Goal: Find contact information: Find contact information

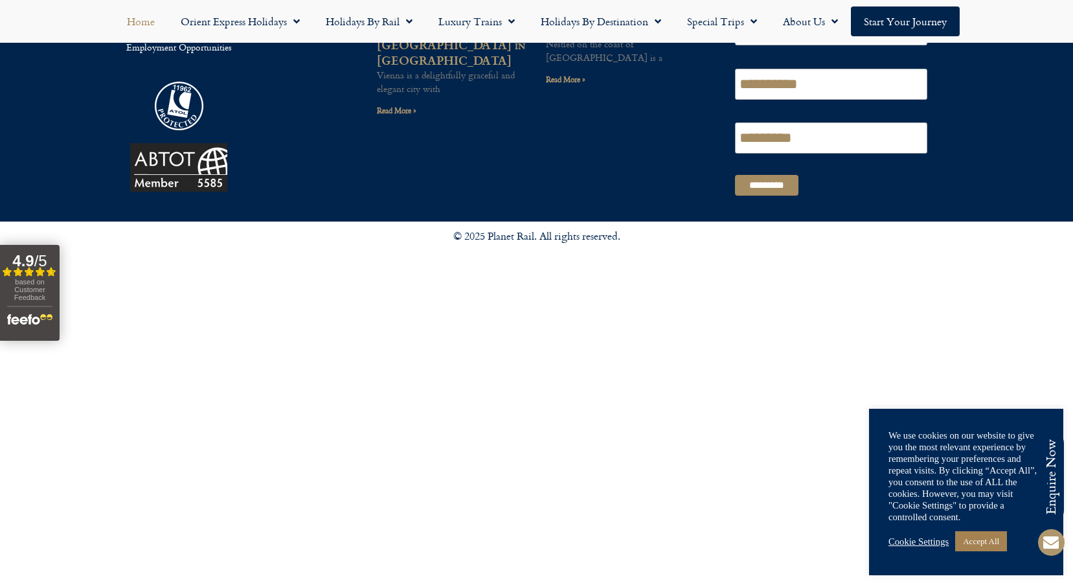
scroll to position [3631, 0]
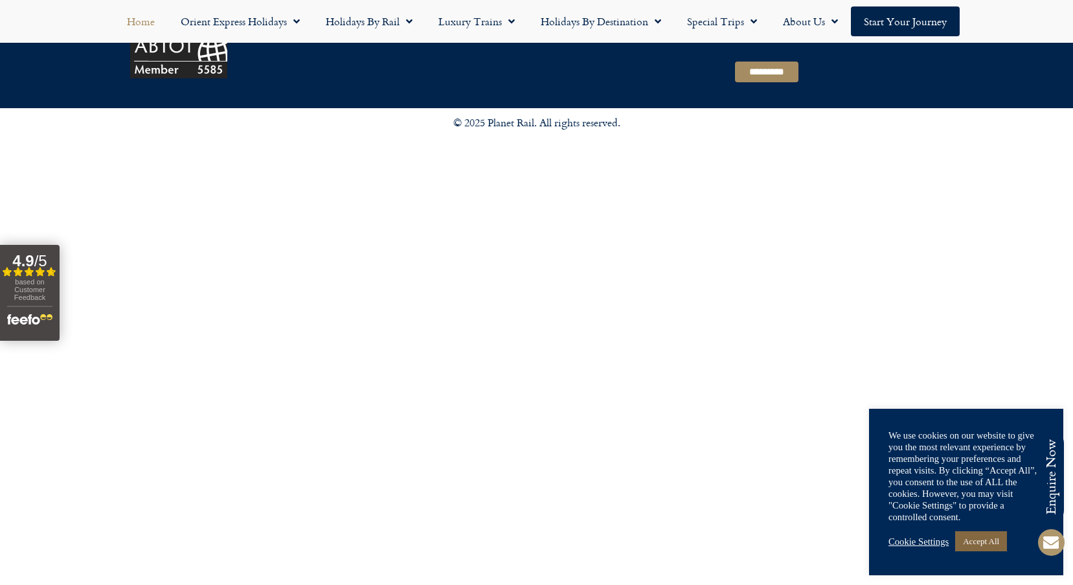
click at [993, 543] on link "Accept All" at bounding box center [981, 541] width 52 height 20
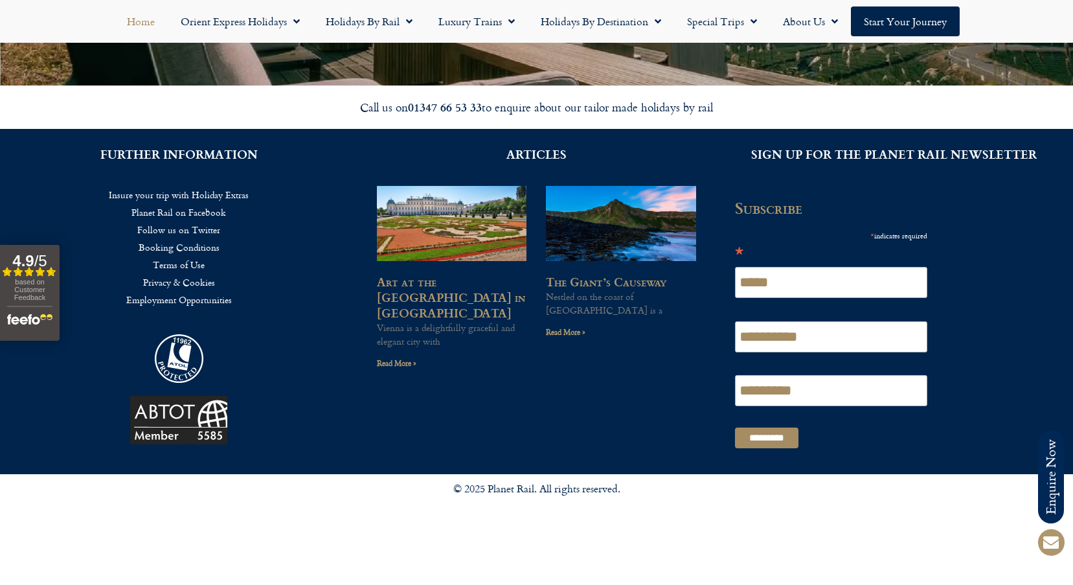
scroll to position [3243, 0]
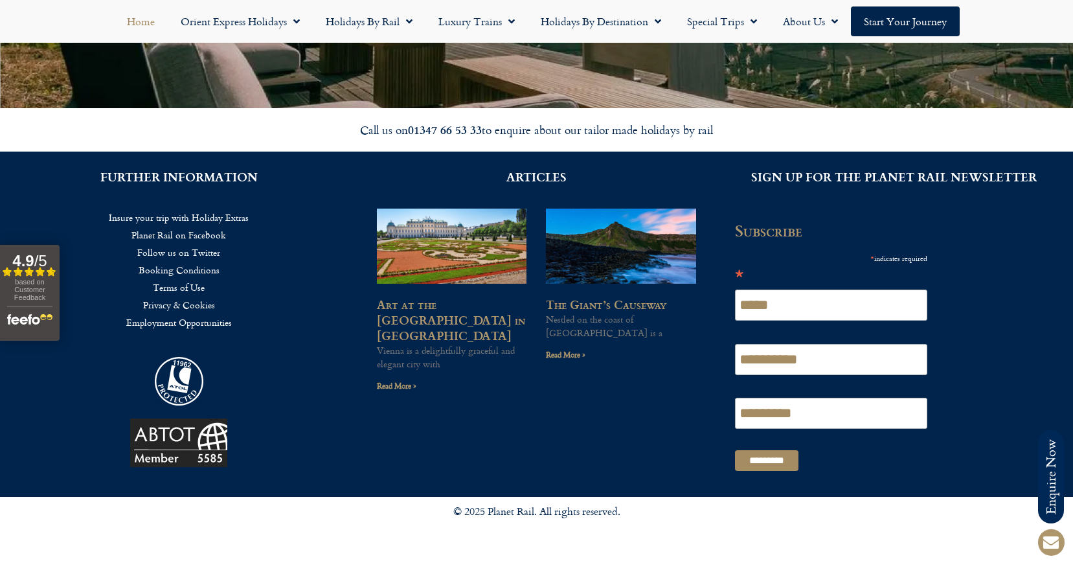
click at [185, 273] on link "Booking Conditions" at bounding box center [178, 269] width 319 height 17
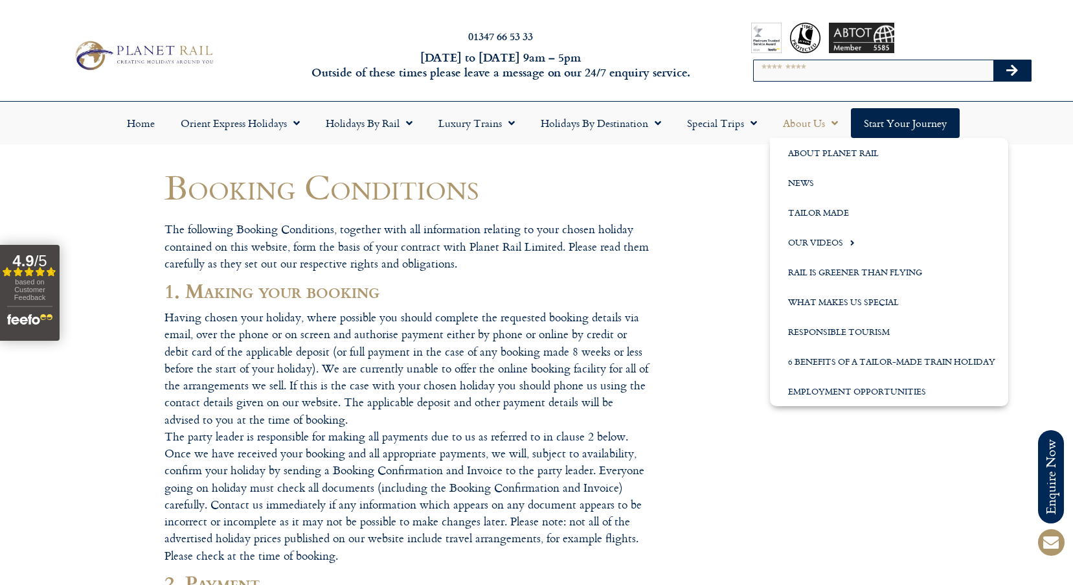
click at [809, 125] on link "About Us" at bounding box center [810, 123] width 81 height 30
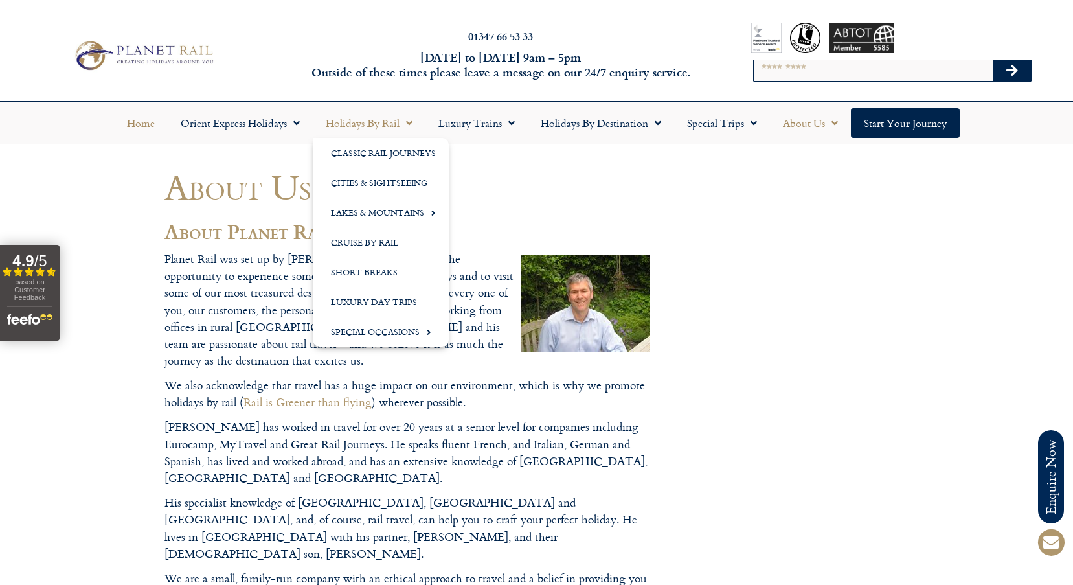
click at [124, 121] on link "Home" at bounding box center [141, 123] width 54 height 30
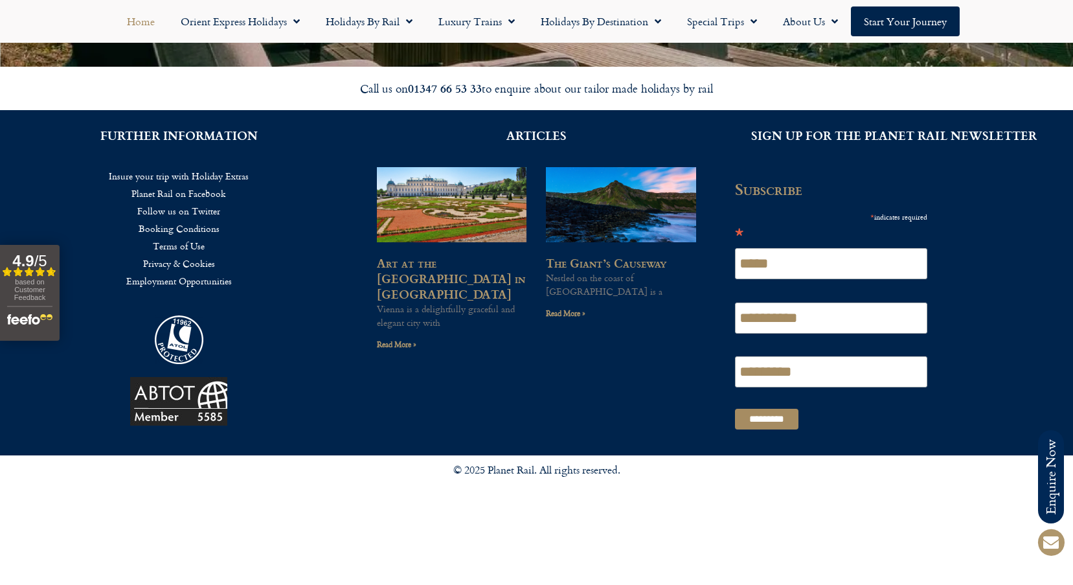
scroll to position [3300, 0]
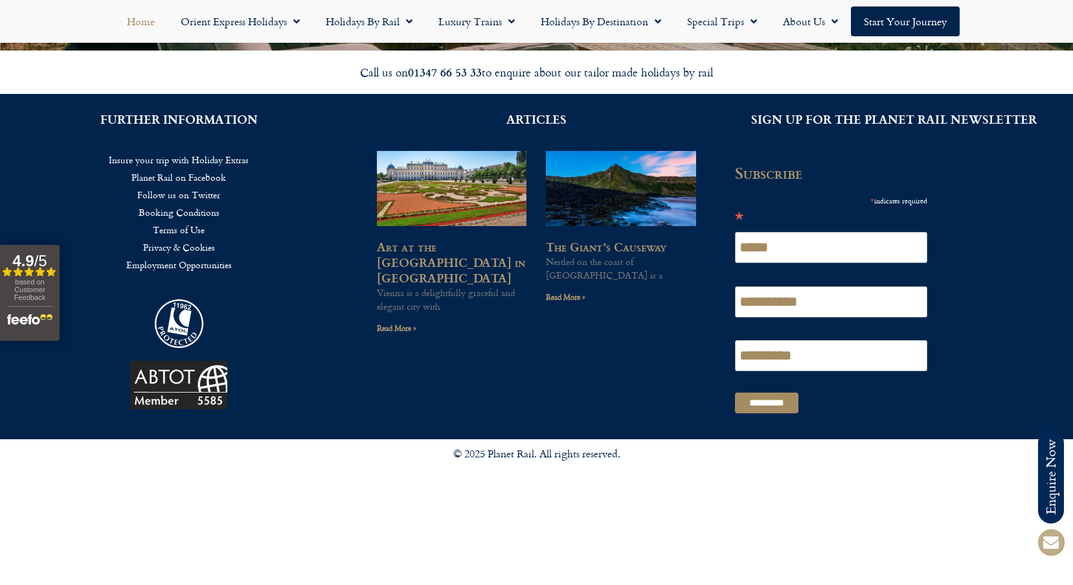
click at [1058, 541] on icon at bounding box center [1050, 541] width 31 height 31
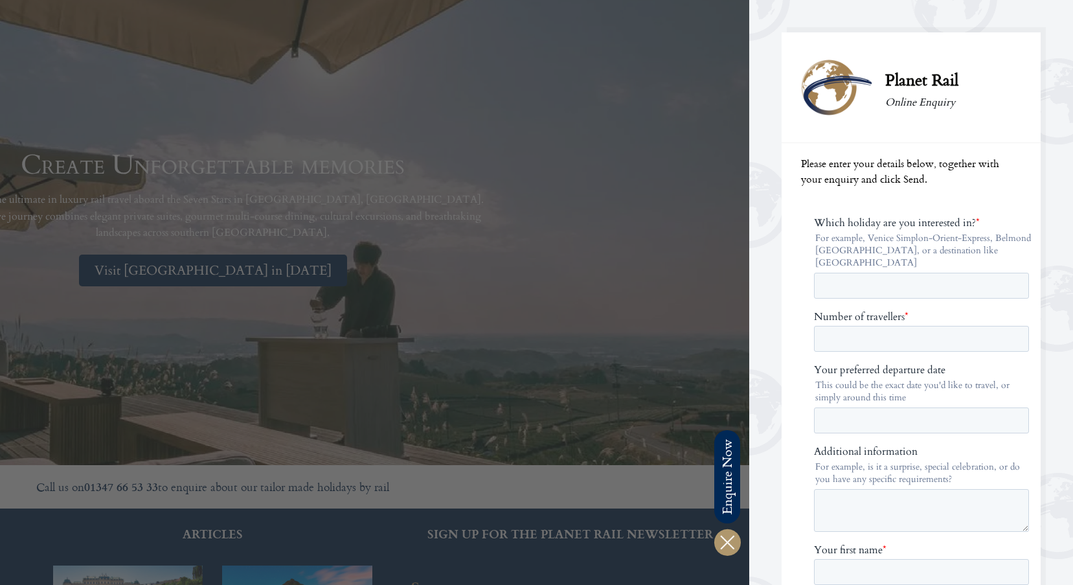
scroll to position [2375, 0]
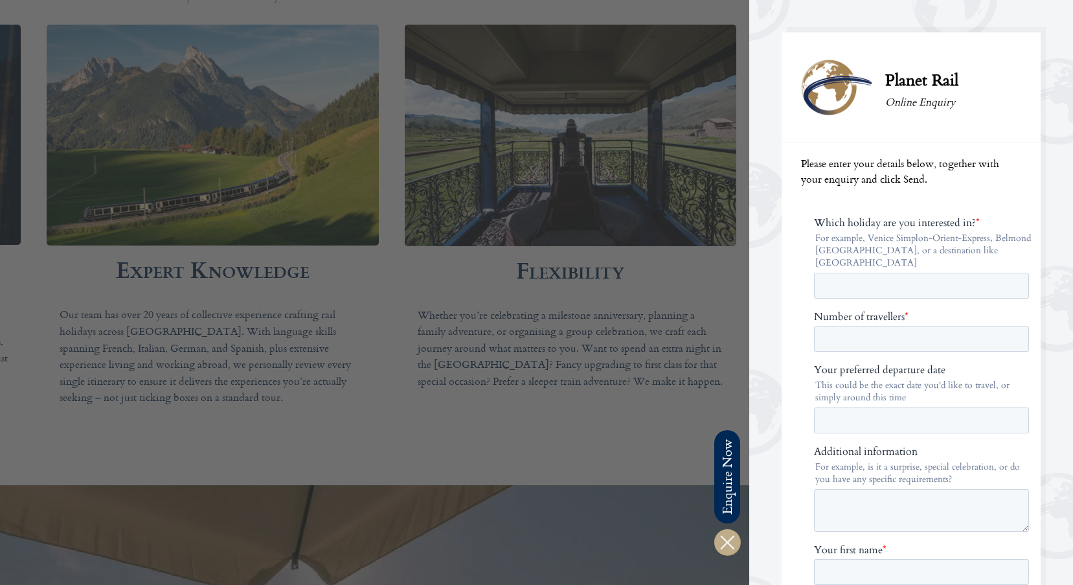
click at [730, 545] on icon at bounding box center [726, 541] width 31 height 31
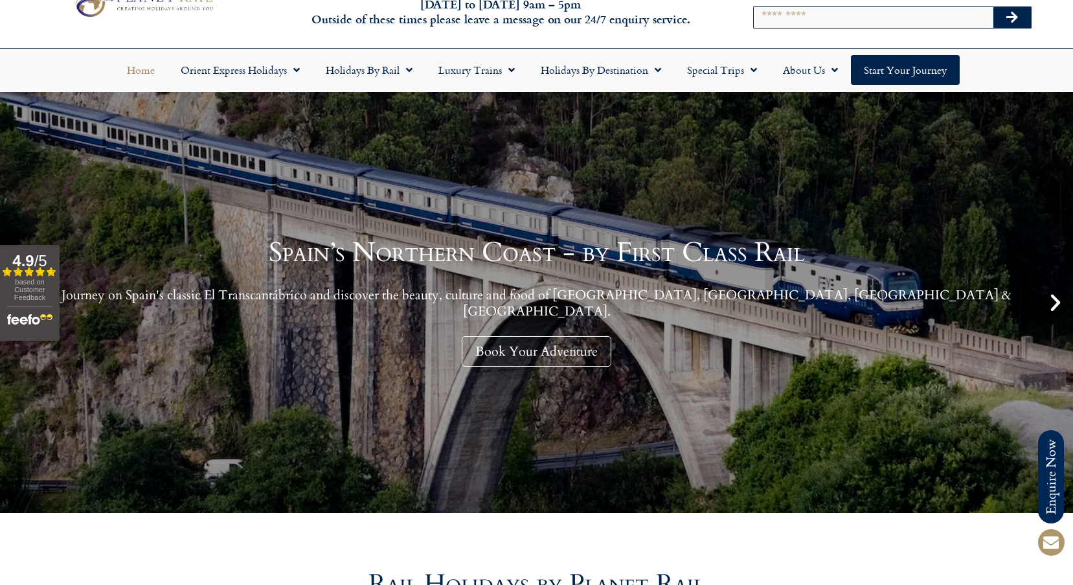
scroll to position [0, 0]
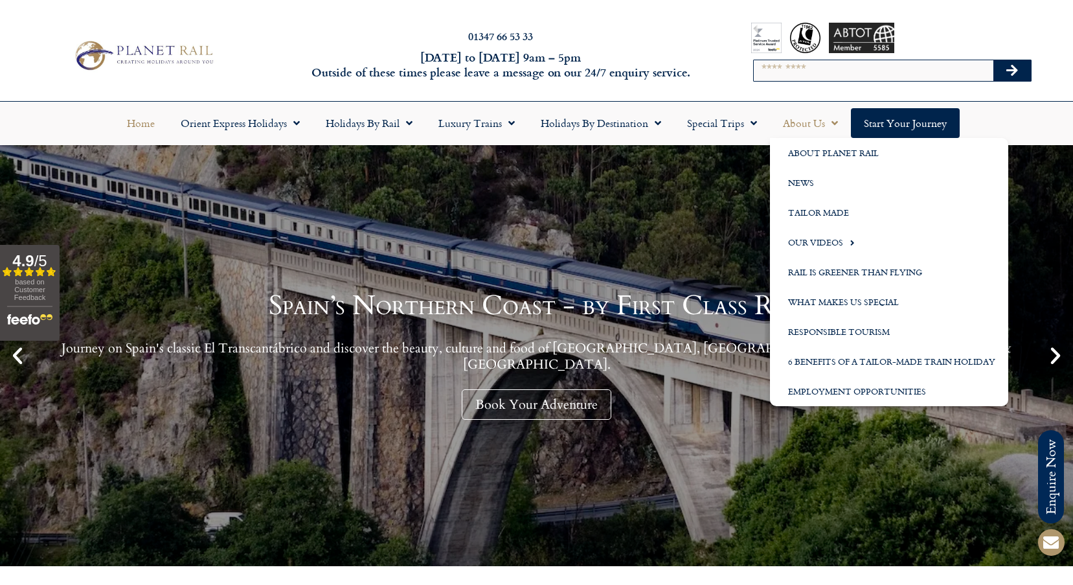
click at [808, 126] on link "About Us" at bounding box center [810, 123] width 81 height 30
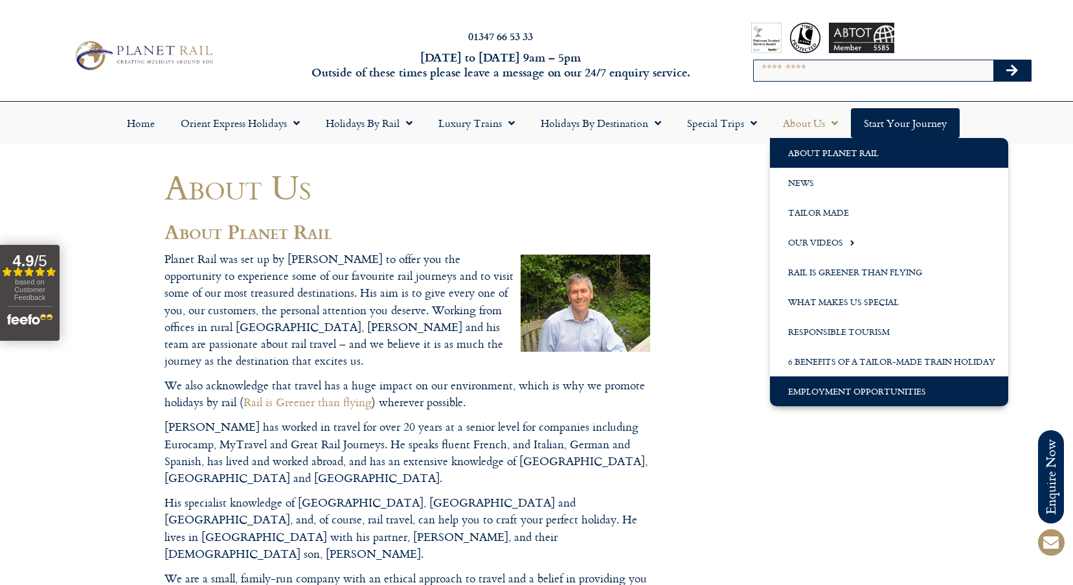
click at [844, 388] on link "Employment Opportunities" at bounding box center [889, 391] width 238 height 30
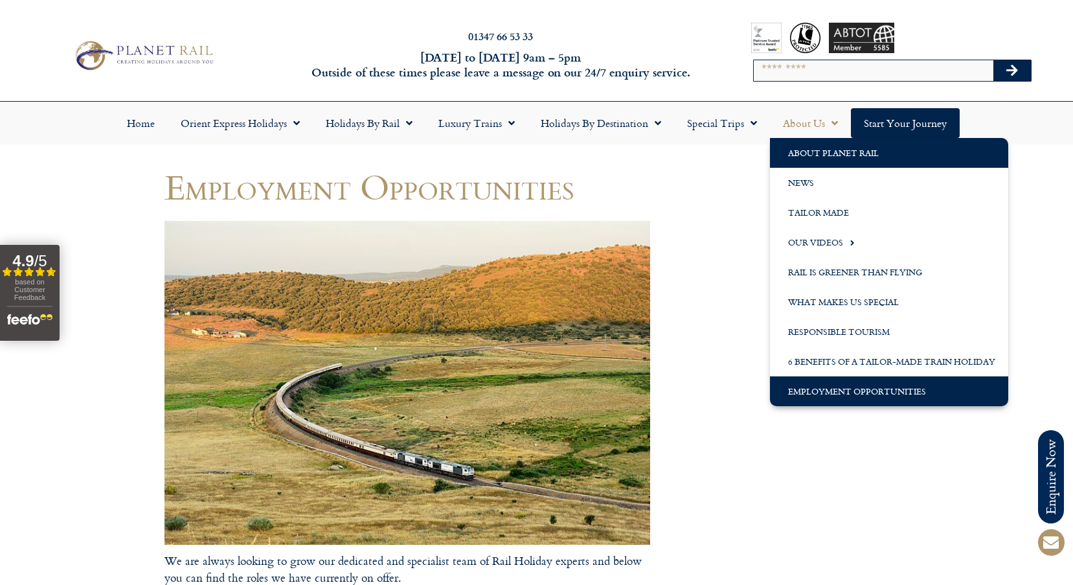
click at [849, 155] on link "About Planet Rail" at bounding box center [889, 153] width 238 height 30
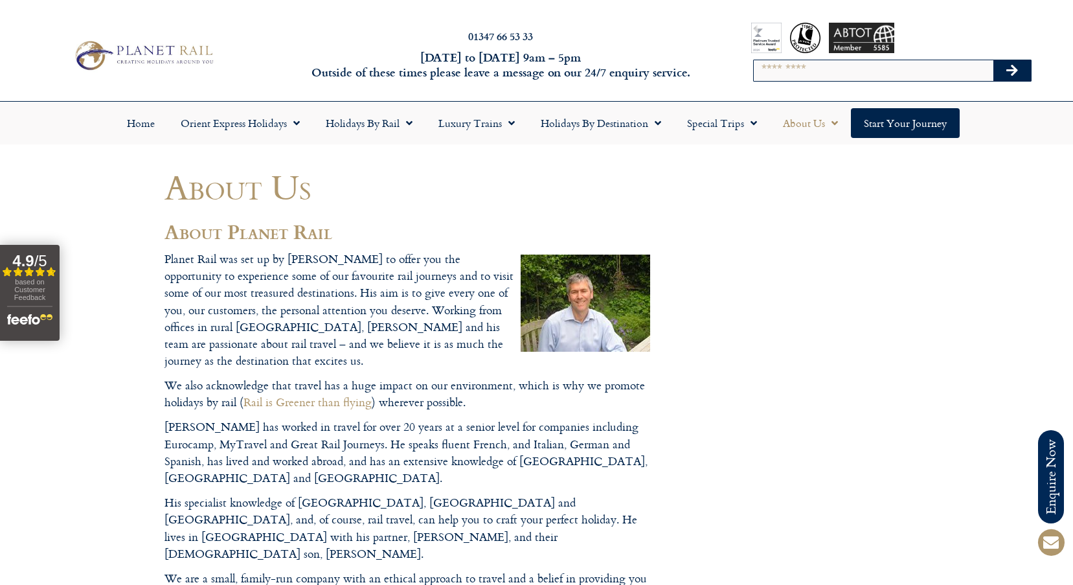
drag, startPoint x: 359, startPoint y: 265, endPoint x: 344, endPoint y: 261, distance: 15.4
drag, startPoint x: 350, startPoint y: 260, endPoint x: 254, endPoint y: 256, distance: 95.9
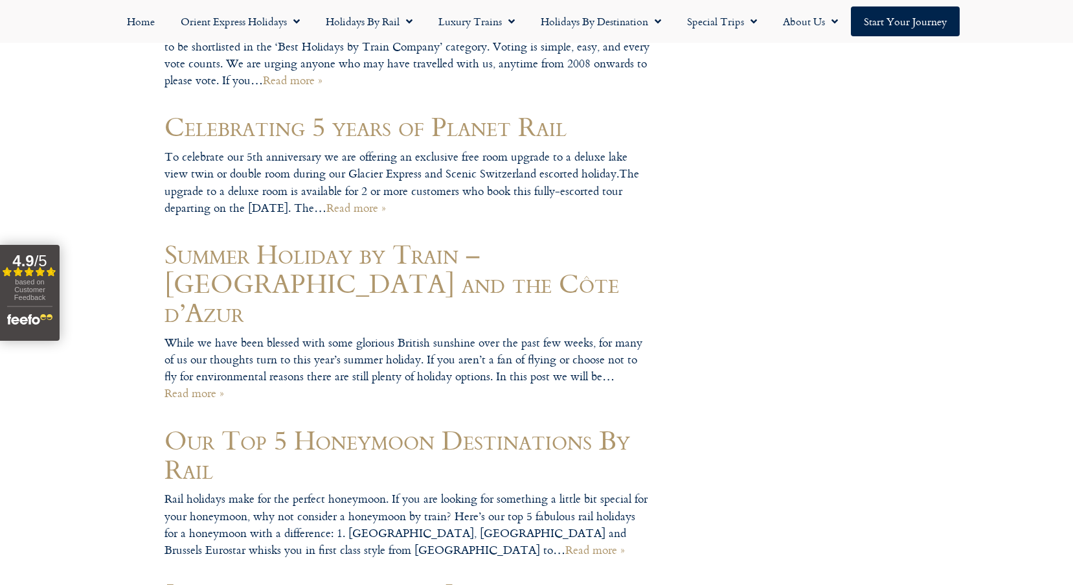
scroll to position [1748, 0]
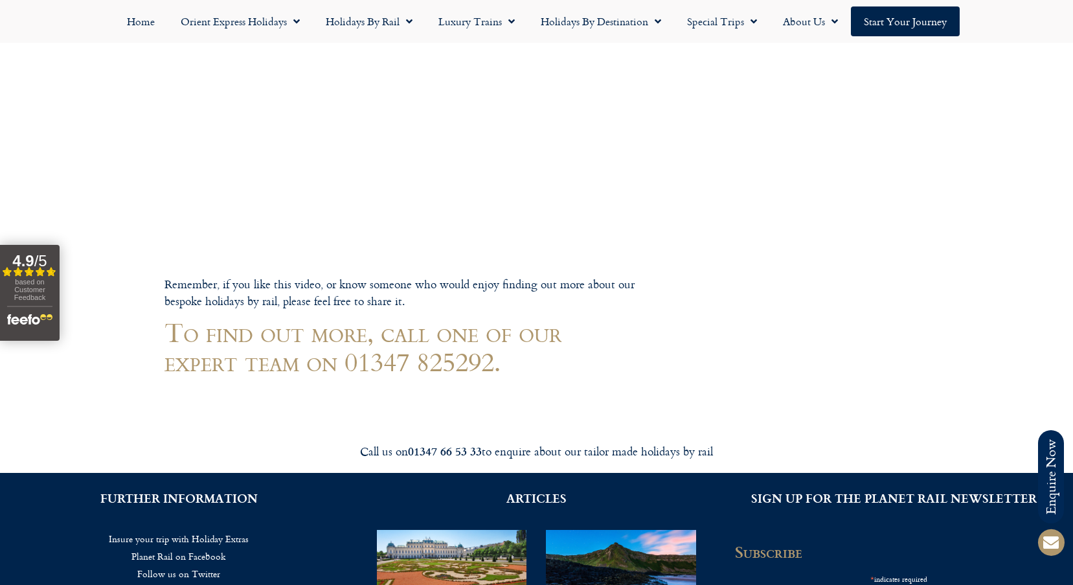
scroll to position [388, 0]
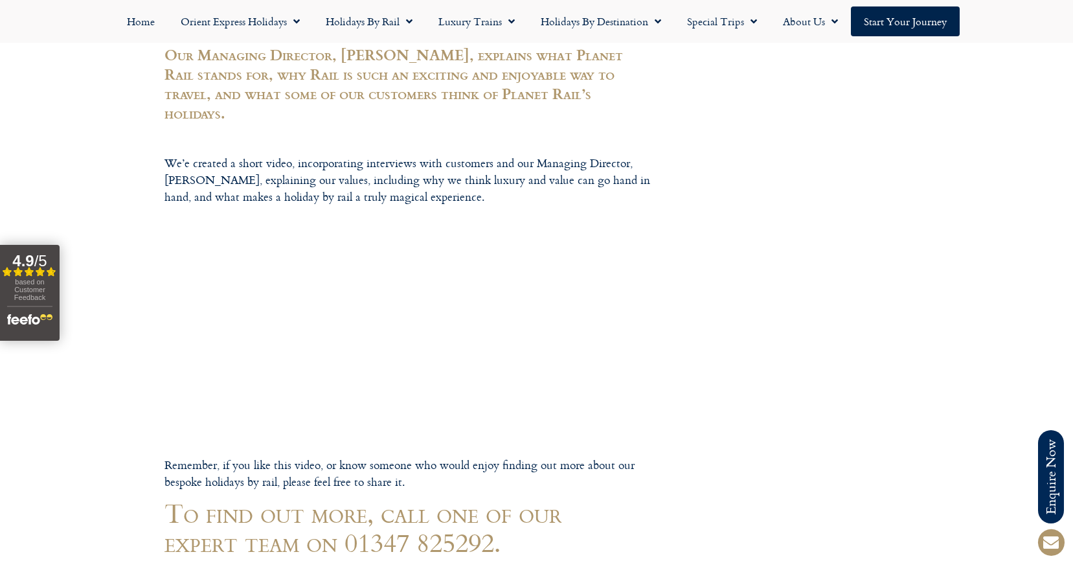
click at [324, 318] on footer "Call us on [PHONE_NUMBER] to enquire about our tailor made holidays by rail FUR…" at bounding box center [536, 406] width 1073 height 1255
click at [306, 320] on footer "Call us on [PHONE_NUMBER] to enquire about our tailor made holidays by rail FUR…" at bounding box center [536, 406] width 1073 height 1255
click at [324, 319] on footer "Call us on [PHONE_NUMBER] to enquire about our tailor made holidays by rail FUR…" at bounding box center [536, 406] width 1073 height 1255
click at [326, 306] on footer "Call us on [PHONE_NUMBER] to enquire about our tailor made holidays by rail FUR…" at bounding box center [536, 406] width 1073 height 1255
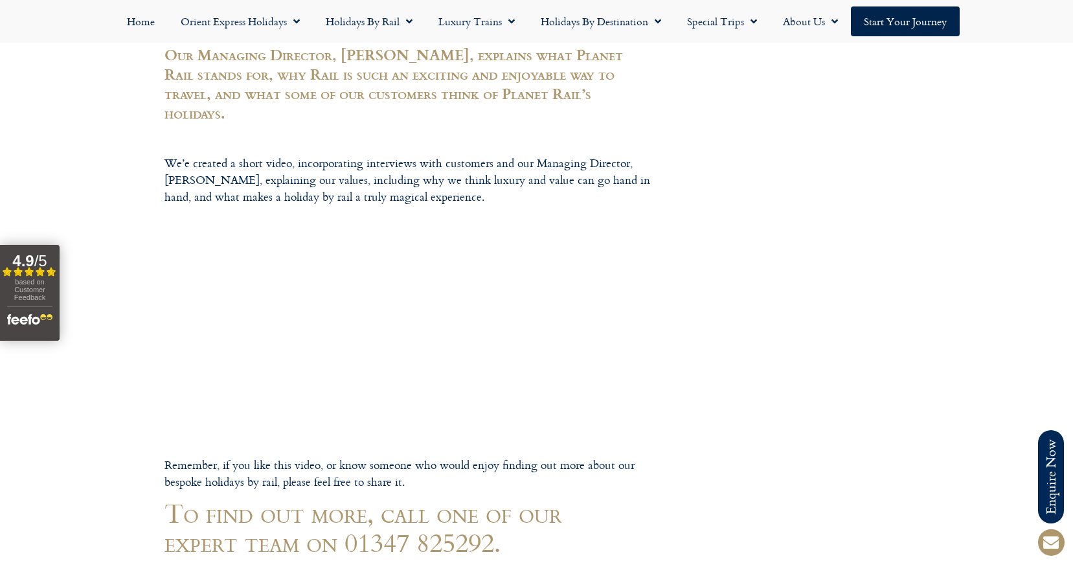
click at [326, 306] on footer "Call us on [PHONE_NUMBER] to enquire about our tailor made holidays by rail FUR…" at bounding box center [536, 406] width 1073 height 1255
click at [370, 295] on footer "Call us on [PHONE_NUMBER] to enquire about our tailor made holidays by rail FUR…" at bounding box center [536, 406] width 1073 height 1255
click at [381, 262] on footer "Call us on [PHONE_NUMBER] to enquire about our tailor made holidays by rail FUR…" at bounding box center [536, 406] width 1073 height 1255
click at [328, 304] on footer "Call us on [PHONE_NUMBER] to enquire about our tailor made holidays by rail FUR…" at bounding box center [536, 406] width 1073 height 1255
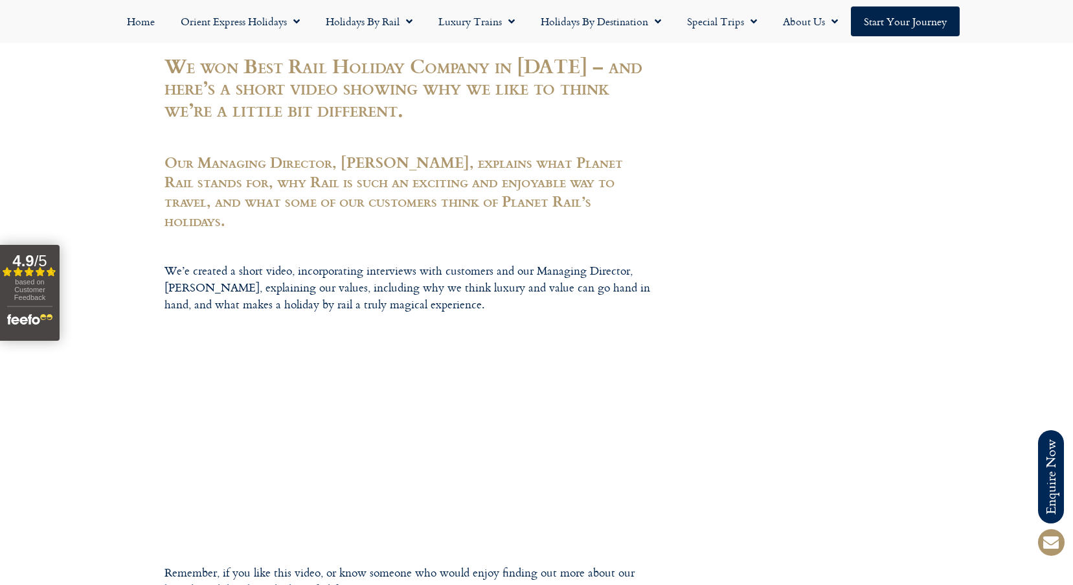
scroll to position [259, 0]
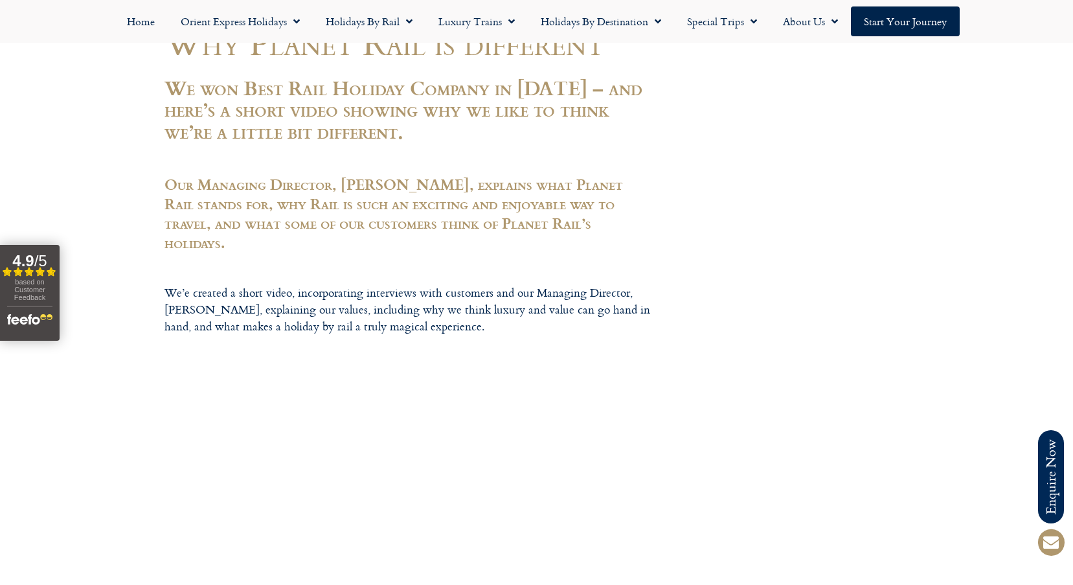
click at [313, 426] on footer "Call us on [PHONE_NUMBER] to enquire about our tailor made holidays by rail FUR…" at bounding box center [536, 536] width 1073 height 1255
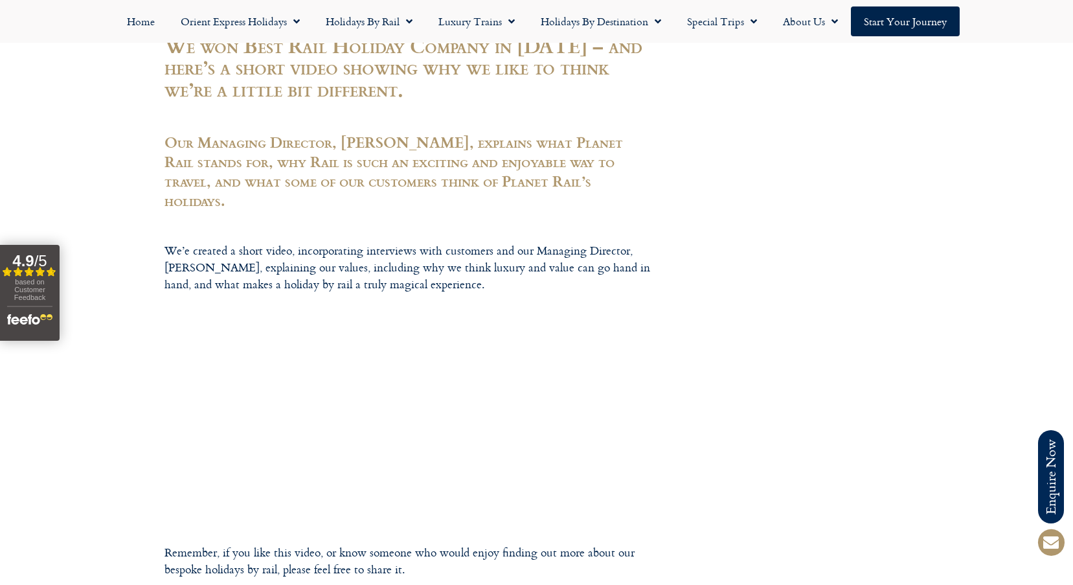
scroll to position [324, 0]
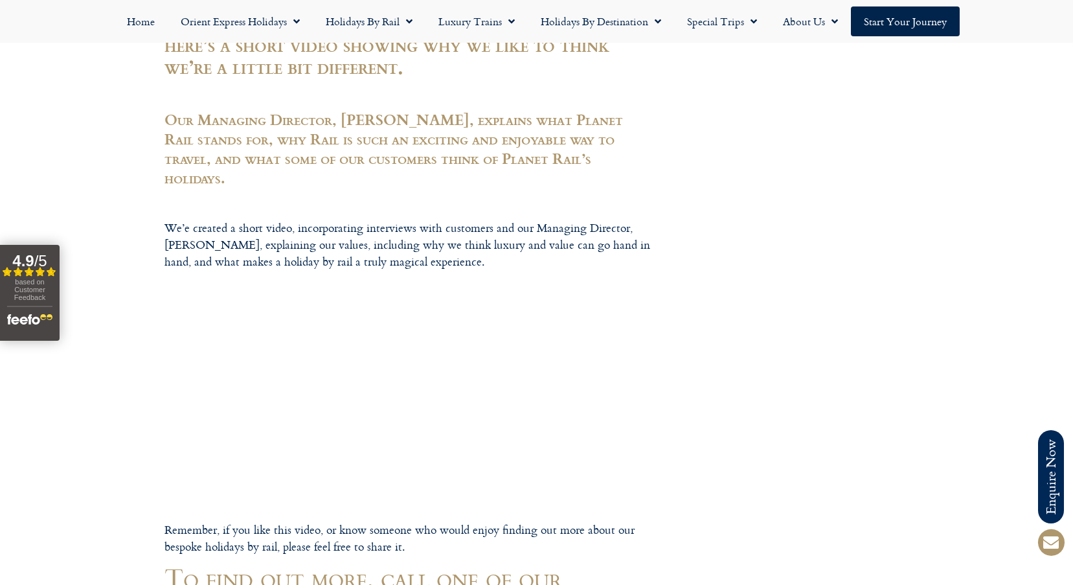
click at [325, 389] on footer "Call us on [PHONE_NUMBER] to enquire about our tailor made holidays by rail FUR…" at bounding box center [536, 471] width 1073 height 1255
click at [327, 382] on footer "Call us on [PHONE_NUMBER] to enquire about our tailor made holidays by rail FUR…" at bounding box center [536, 471] width 1073 height 1255
click at [328, 377] on footer "Call us on [PHONE_NUMBER] to enquire about our tailor made holidays by rail FUR…" at bounding box center [536, 471] width 1073 height 1255
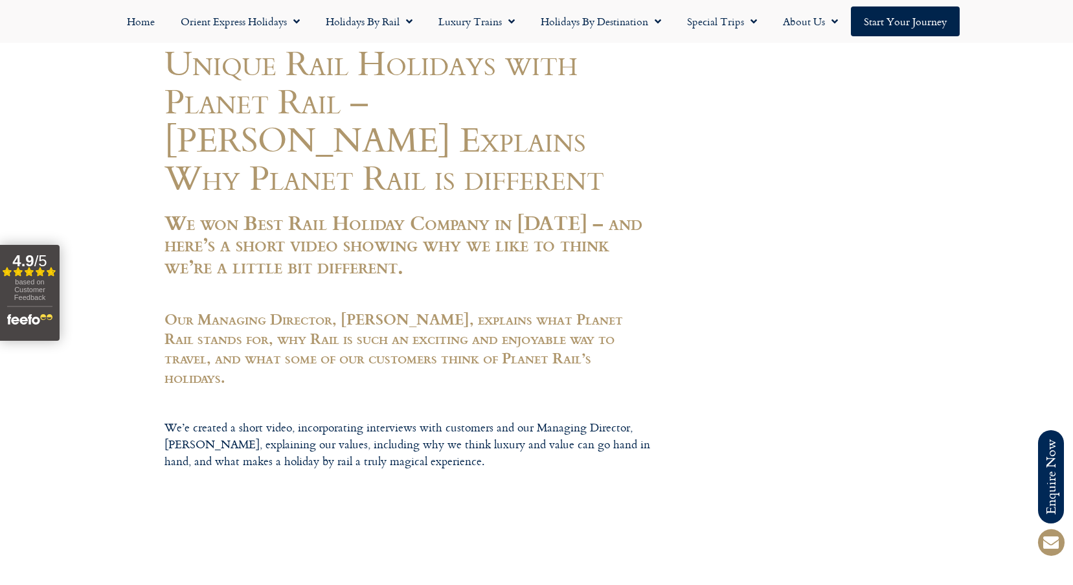
scroll to position [194, 0]
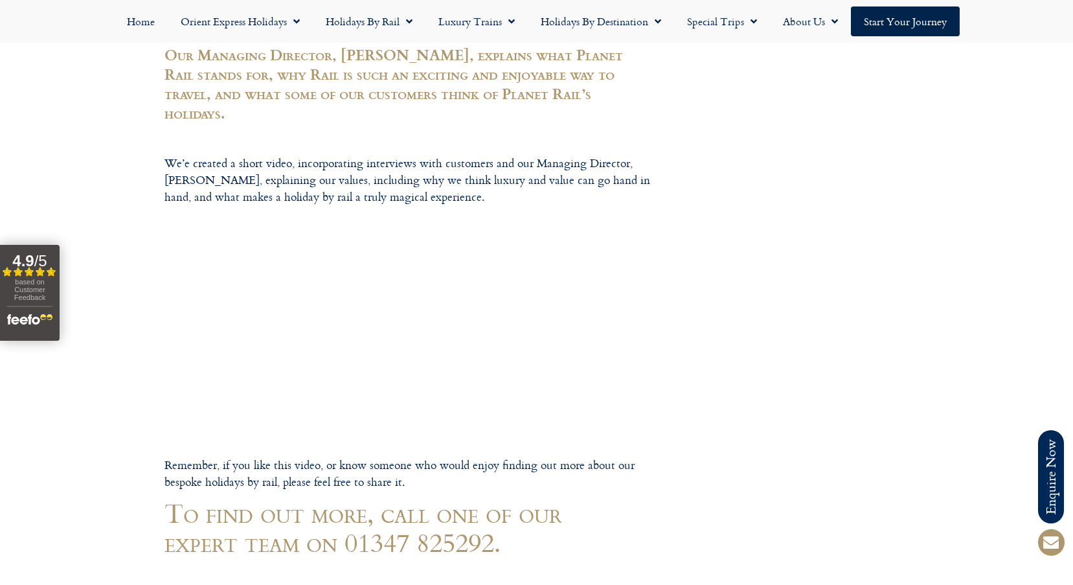
click at [316, 310] on footer "Call us on [PHONE_NUMBER] to enquire about our tailor made holidays by rail FUR…" at bounding box center [536, 406] width 1073 height 1255
click at [317, 310] on footer "Call us on [PHONE_NUMBER] to enquire about our tailor made holidays by rail FUR…" at bounding box center [536, 406] width 1073 height 1255
click at [317, 309] on footer "Call us on [PHONE_NUMBER] to enquire about our tailor made holidays by rail FUR…" at bounding box center [536, 406] width 1073 height 1255
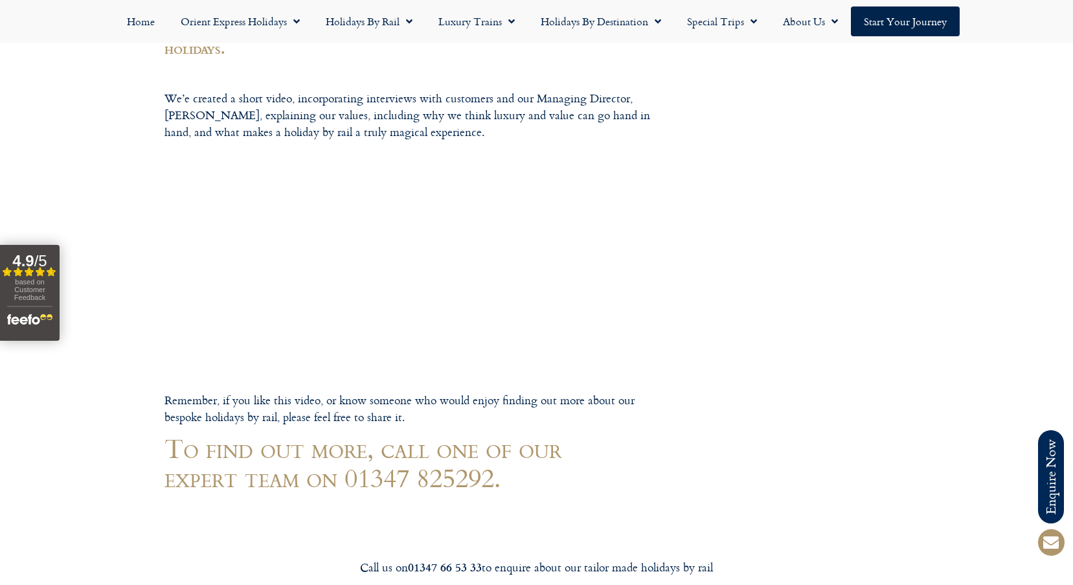
scroll to position [583, 0]
